Goal: Task Accomplishment & Management: Manage account settings

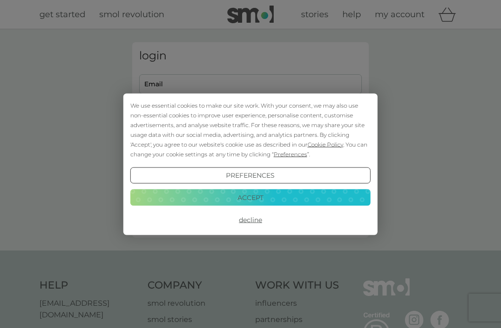
click at [254, 219] on button "Decline" at bounding box center [250, 220] width 240 height 17
click at [256, 220] on button "Decline" at bounding box center [250, 220] width 240 height 17
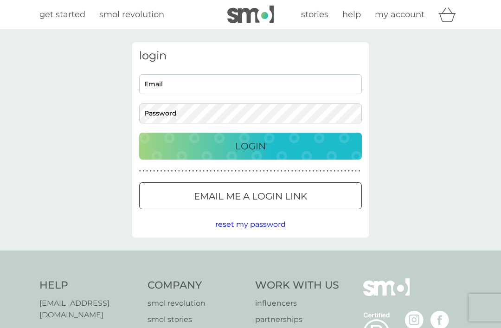
click at [196, 86] on input "Email" at bounding box center [250, 84] width 223 height 20
click at [273, 196] on p "Email me a login link" at bounding box center [250, 196] width 113 height 15
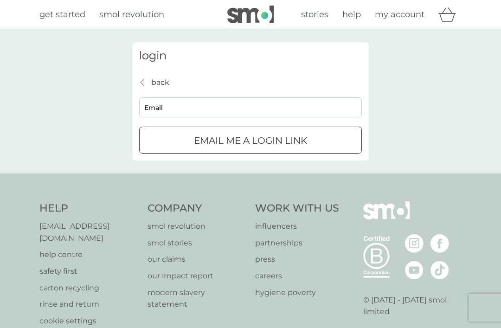
click at [172, 108] on input "Email" at bounding box center [250, 107] width 223 height 20
type input "[EMAIL_ADDRESS][DOMAIN_NAME]"
click at [251, 140] on button "Email me a login link" at bounding box center [250, 140] width 223 height 27
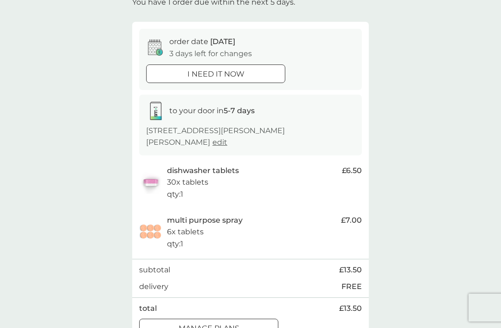
scroll to position [12, 0]
